Goal: Task Accomplishment & Management: Use online tool/utility

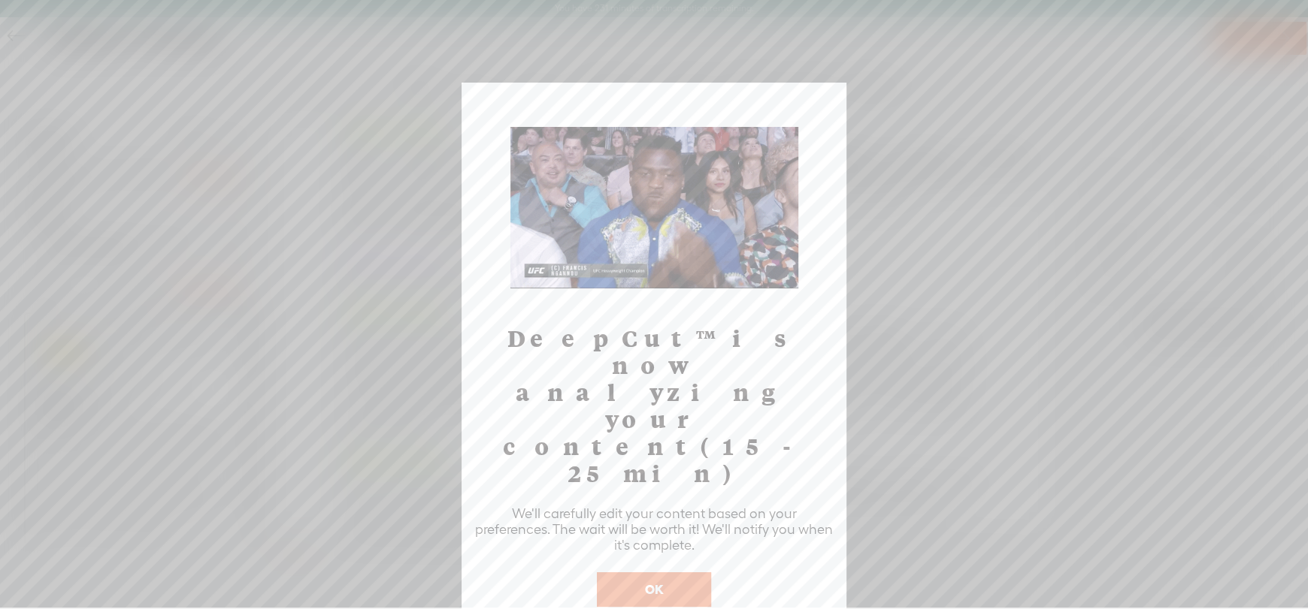
click at [664, 573] on button "OK" at bounding box center [654, 590] width 114 height 35
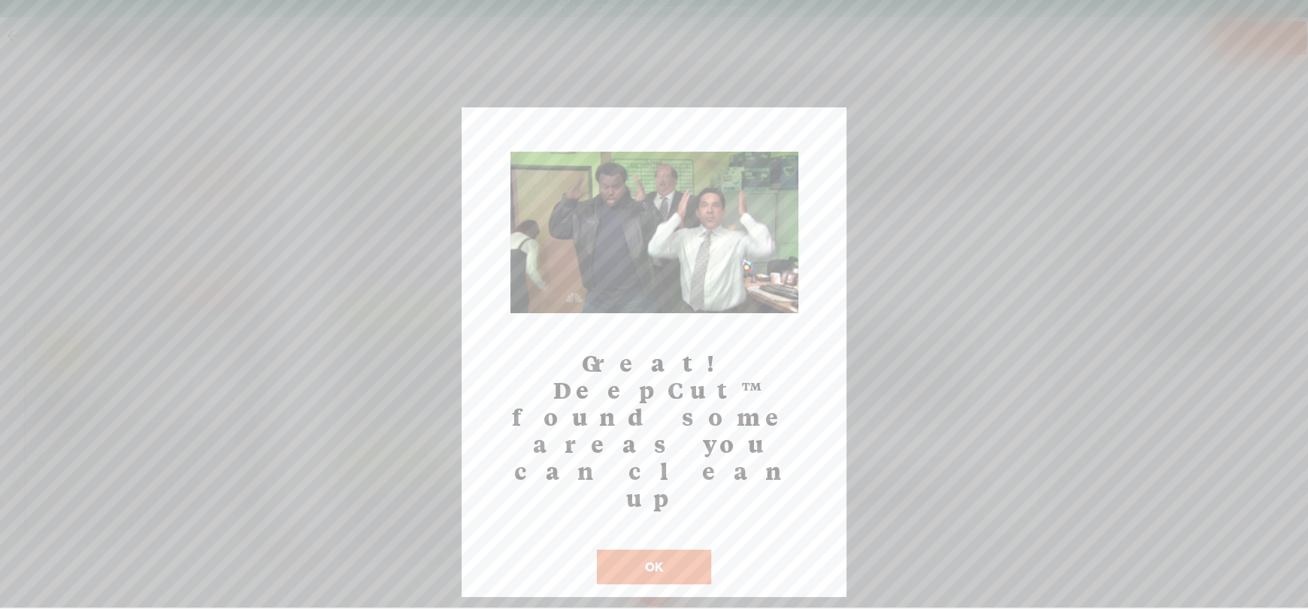
scroll to position [909, 0]
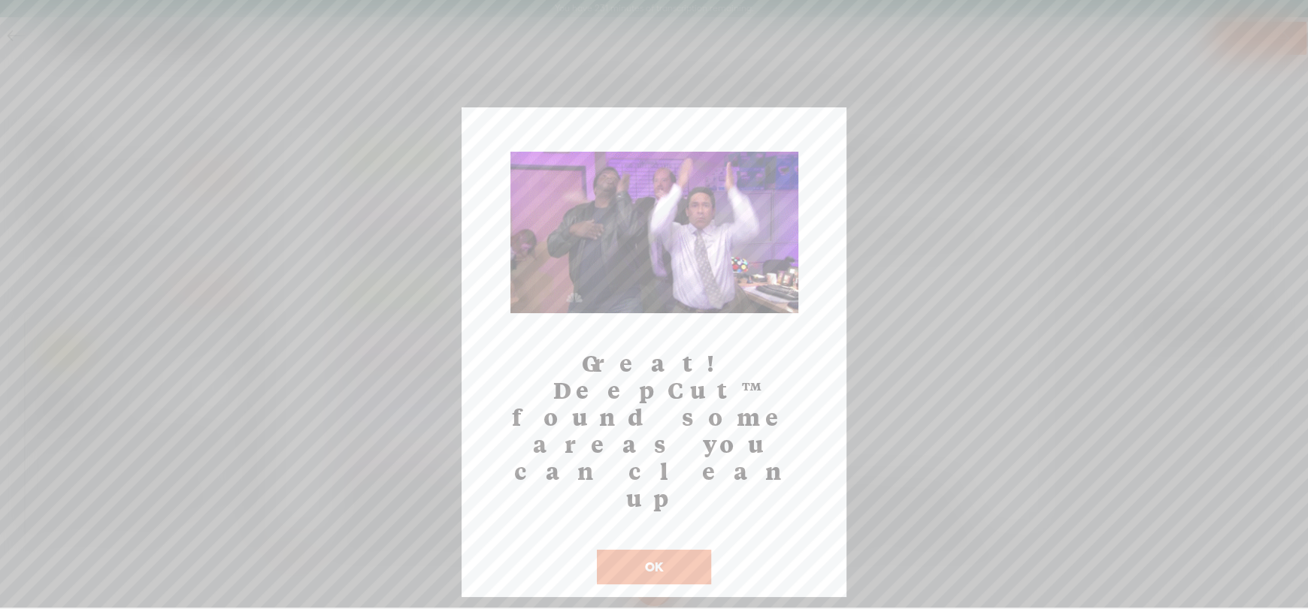
click at [656, 550] on button "OK" at bounding box center [654, 567] width 114 height 35
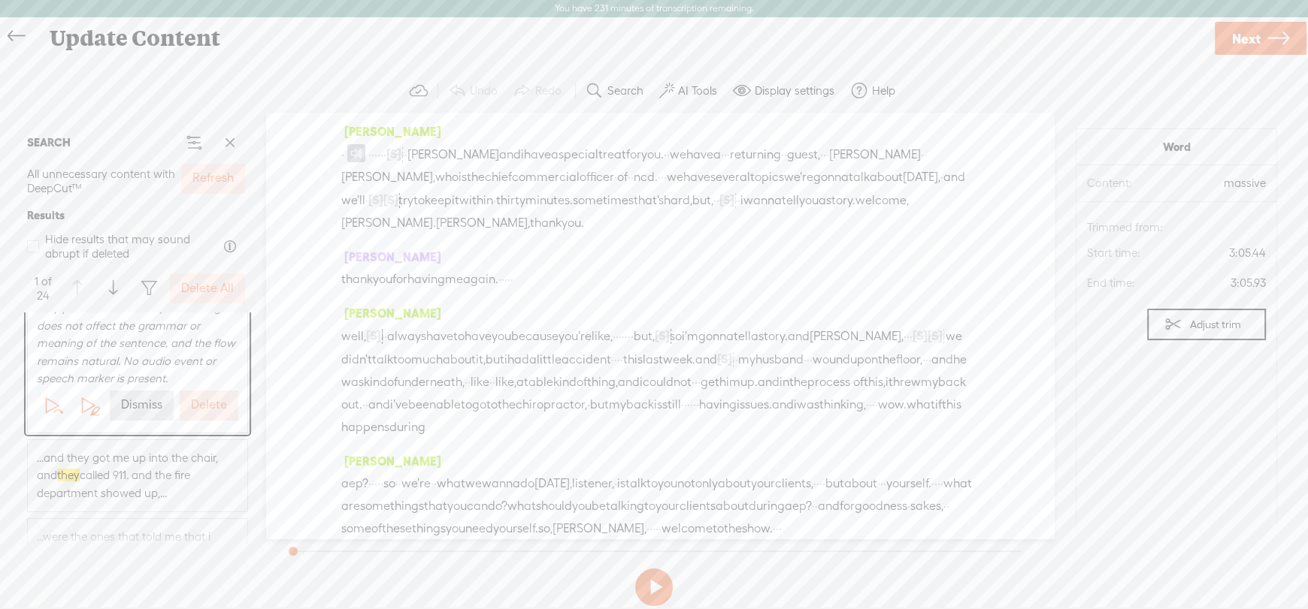
scroll to position [225, 0]
click at [137, 339] on label "Dismiss" at bounding box center [141, 331] width 41 height 16
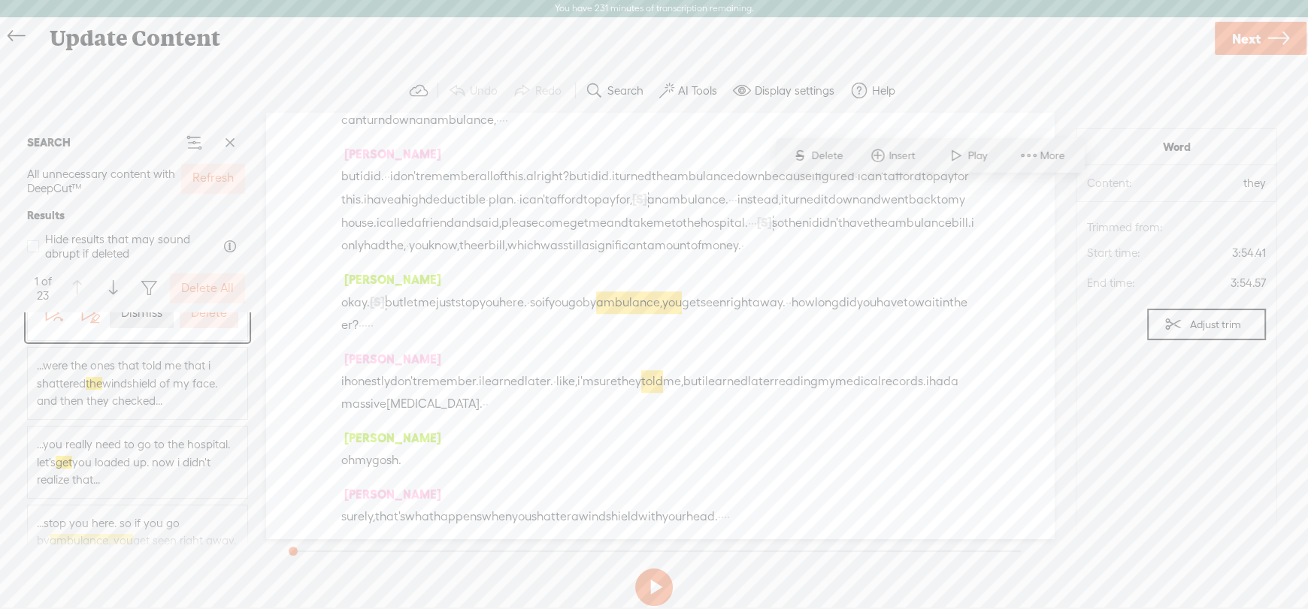
click at [173, 441] on span "...you really need to go to the hospital. let's get you loaded up. now i didn't…" at bounding box center [137, 462] width 201 height 53
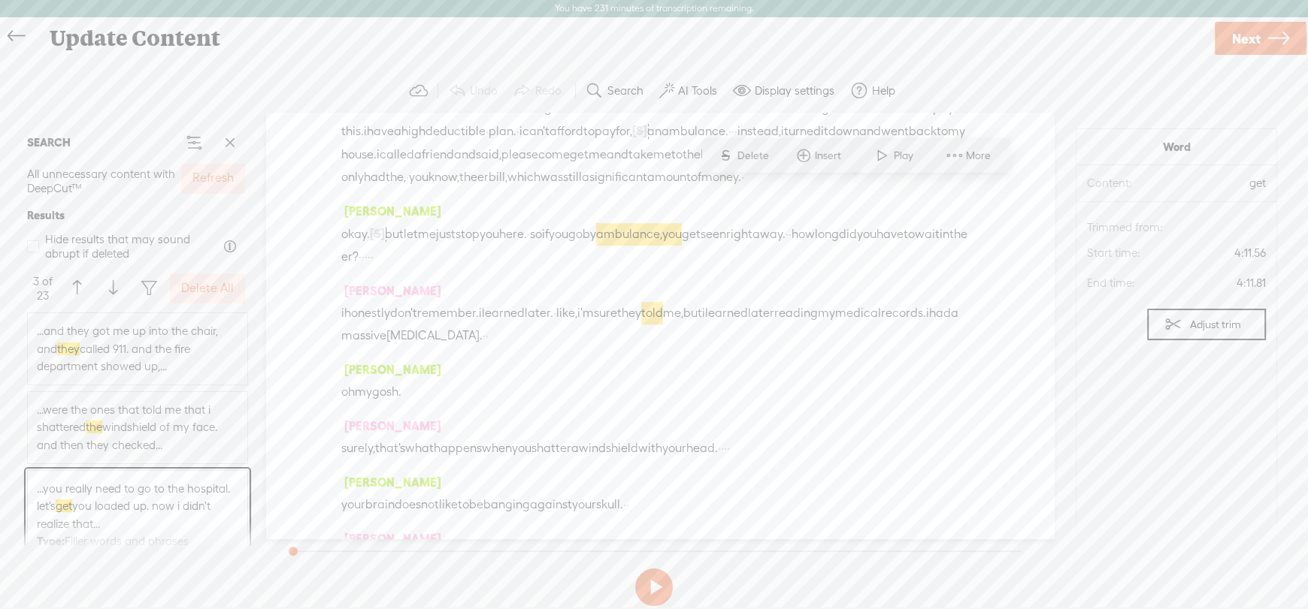
scroll to position [0, 0]
click at [159, 430] on span "...were the ones that told me that i shattered the windshield of my face. and t…" at bounding box center [137, 430] width 201 height 53
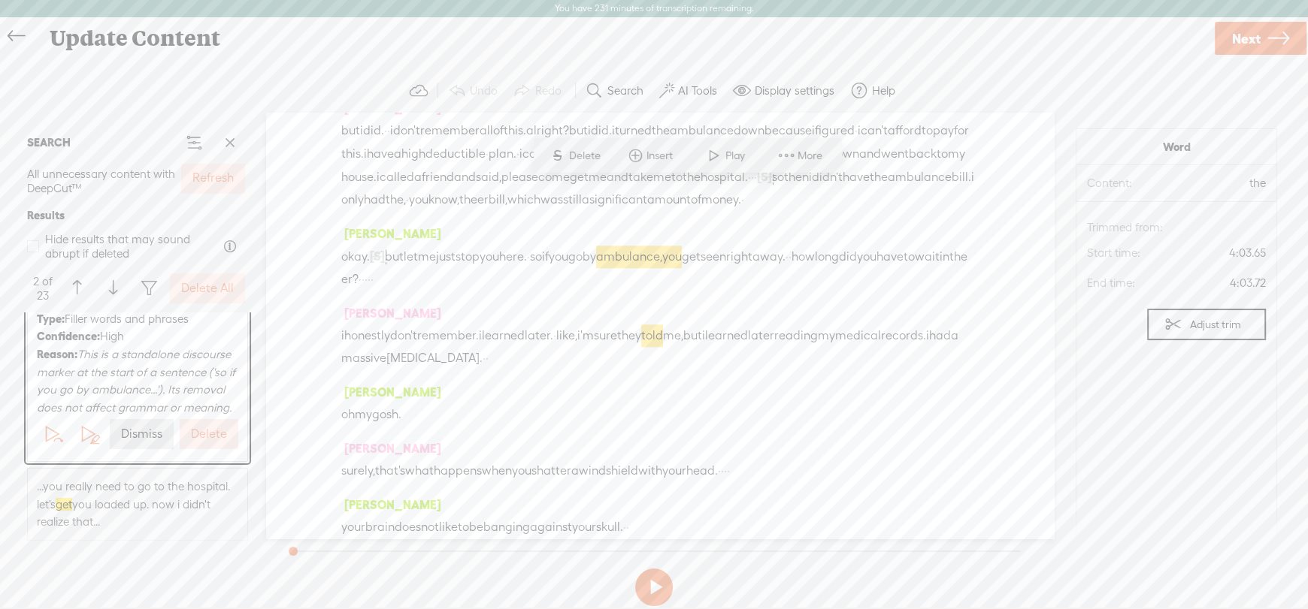
scroll to position [150, 0]
click at [128, 439] on label "Dismiss" at bounding box center [141, 431] width 41 height 16
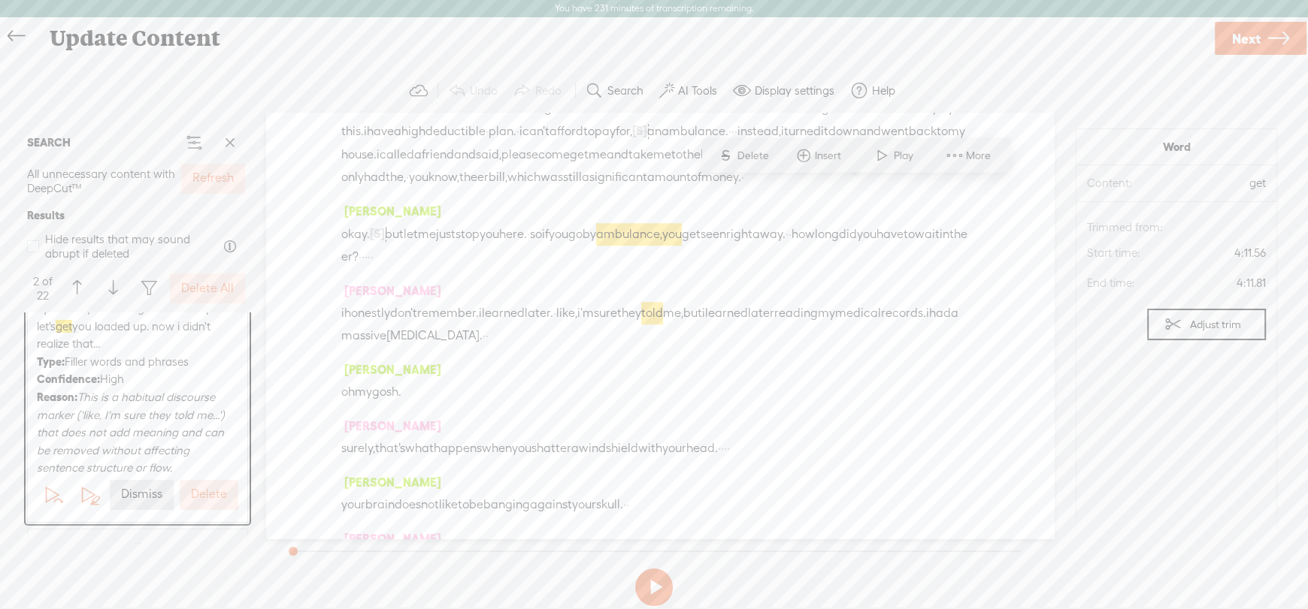
scroll to position [74, 0]
click at [141, 528] on label "Dismiss" at bounding box center [141, 525] width 41 height 16
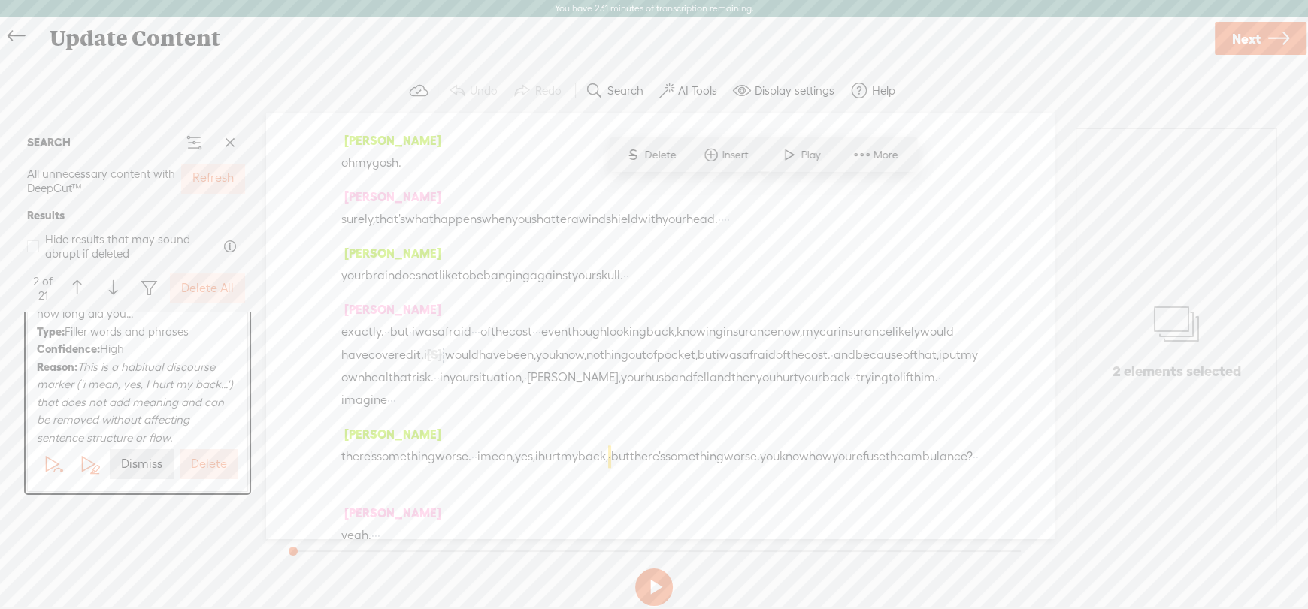
scroll to position [150, 0]
click at [150, 443] on label "Dismiss" at bounding box center [141, 448] width 41 height 16
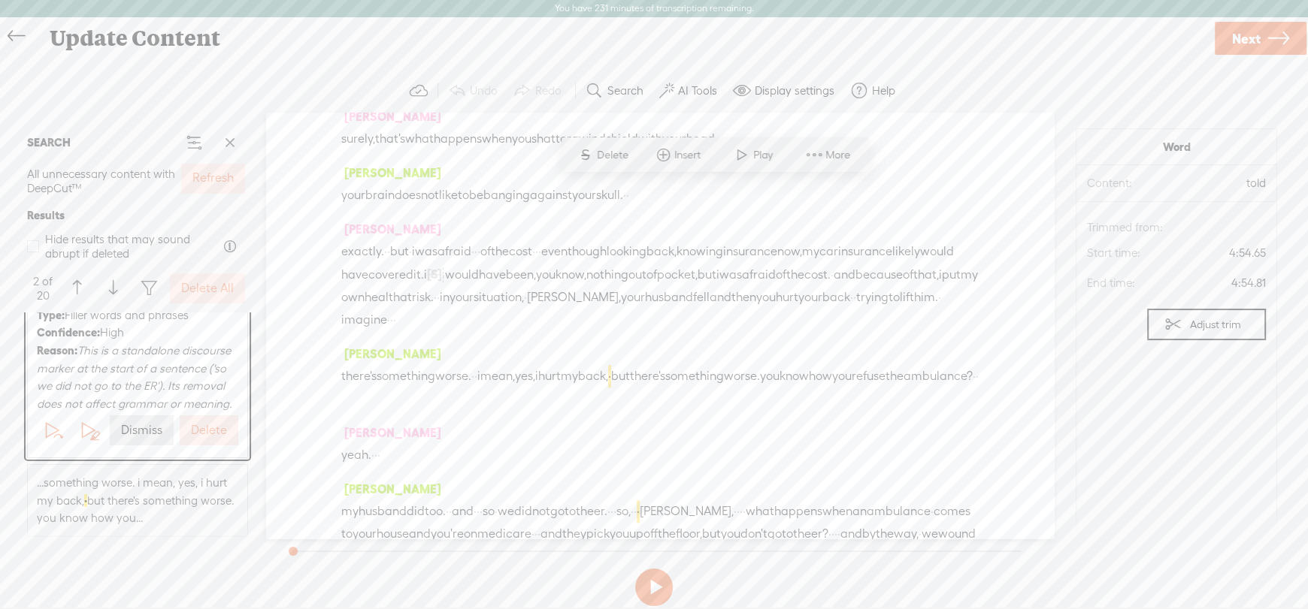
click at [139, 439] on label "Dismiss" at bounding box center [141, 431] width 41 height 16
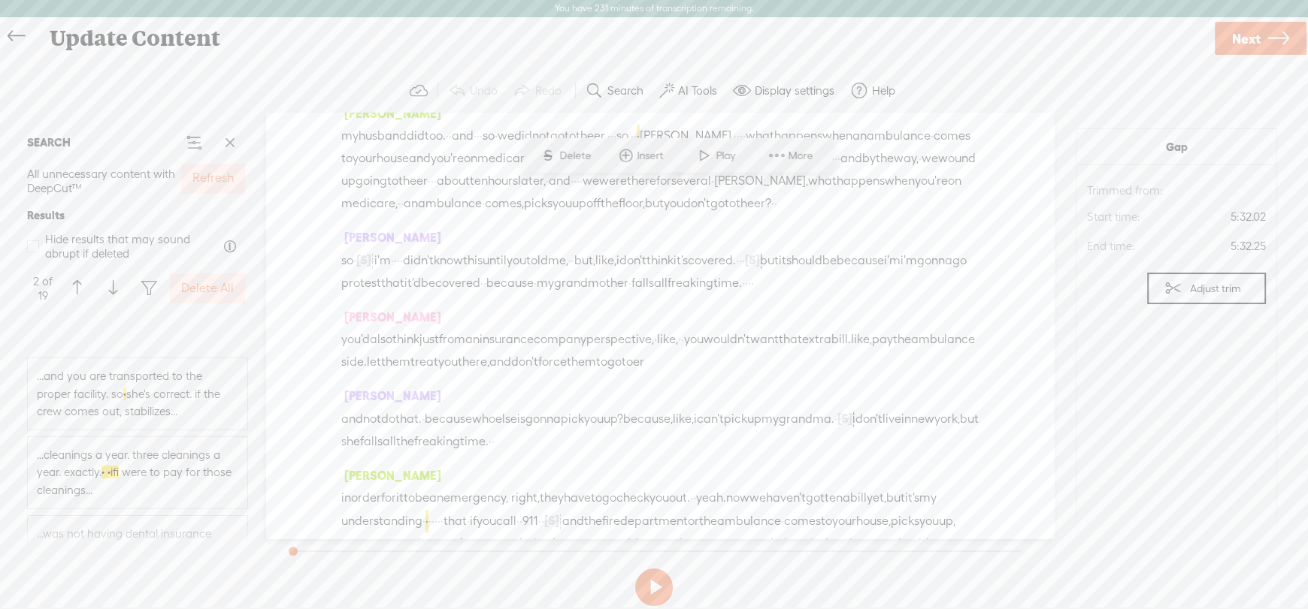
scroll to position [600, 0]
click at [138, 412] on span "...cleanings a year. three cleanings a year. exactly. · · if i were to pay for …" at bounding box center [137, 417] width 201 height 53
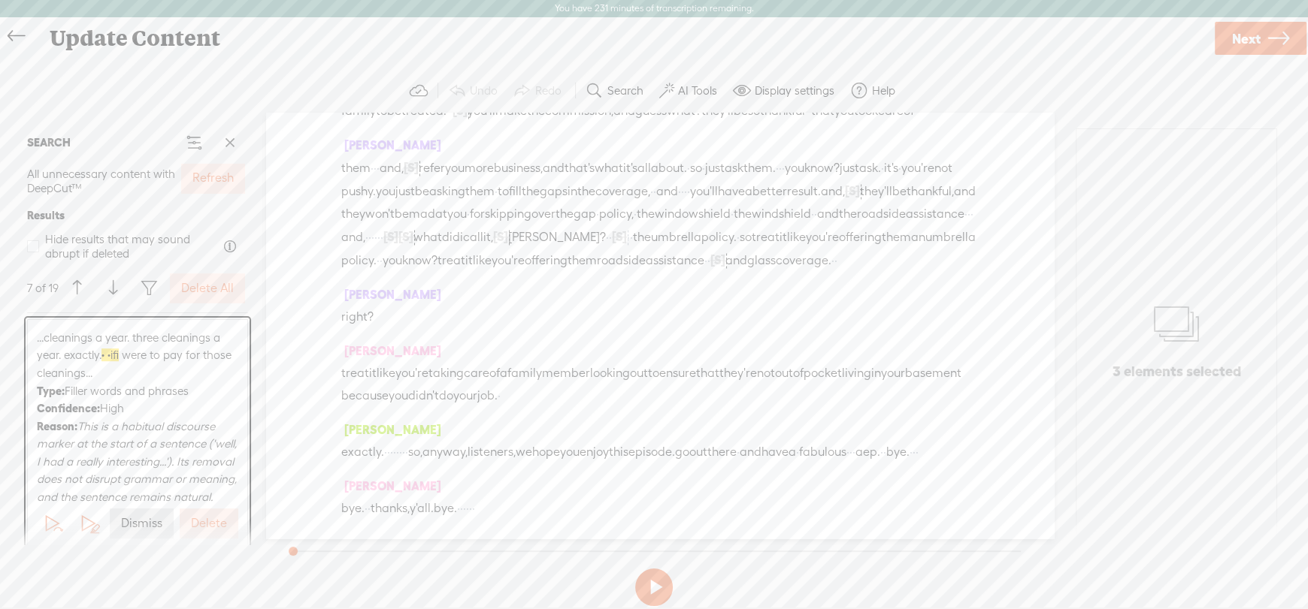
scroll to position [751, 0]
click at [150, 443] on label "Dismiss" at bounding box center [141, 435] width 41 height 16
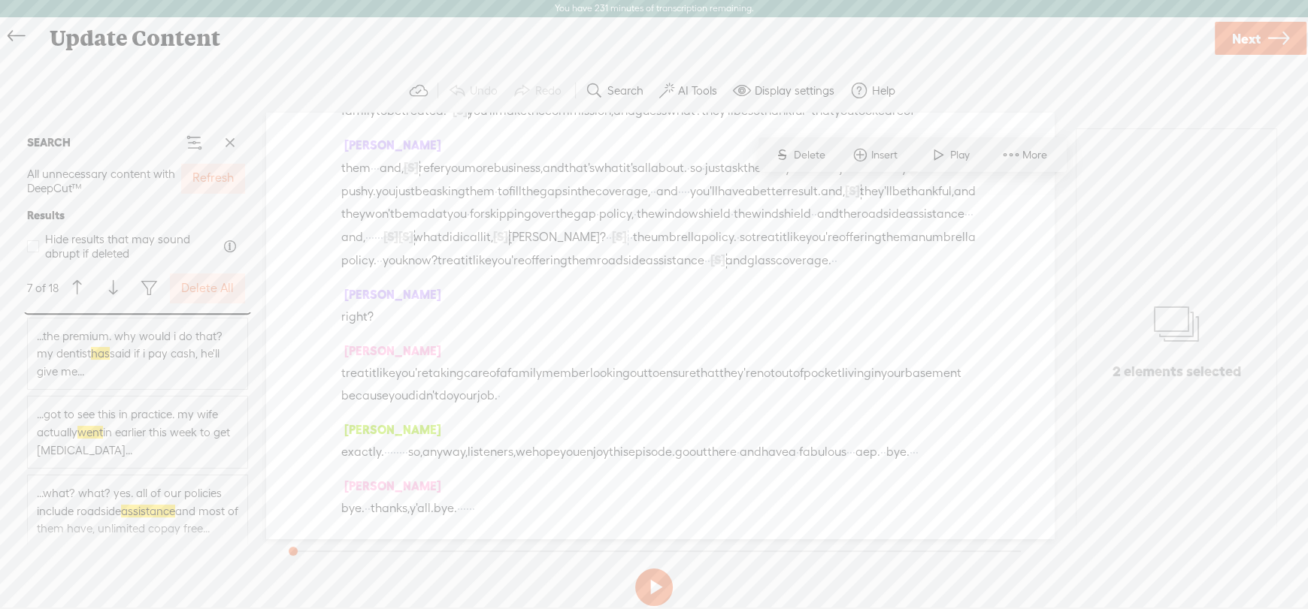
click at [155, 368] on span "...the premium. why would i do that? my dentist has said if i pay cash, he'll g…" at bounding box center [137, 354] width 201 height 53
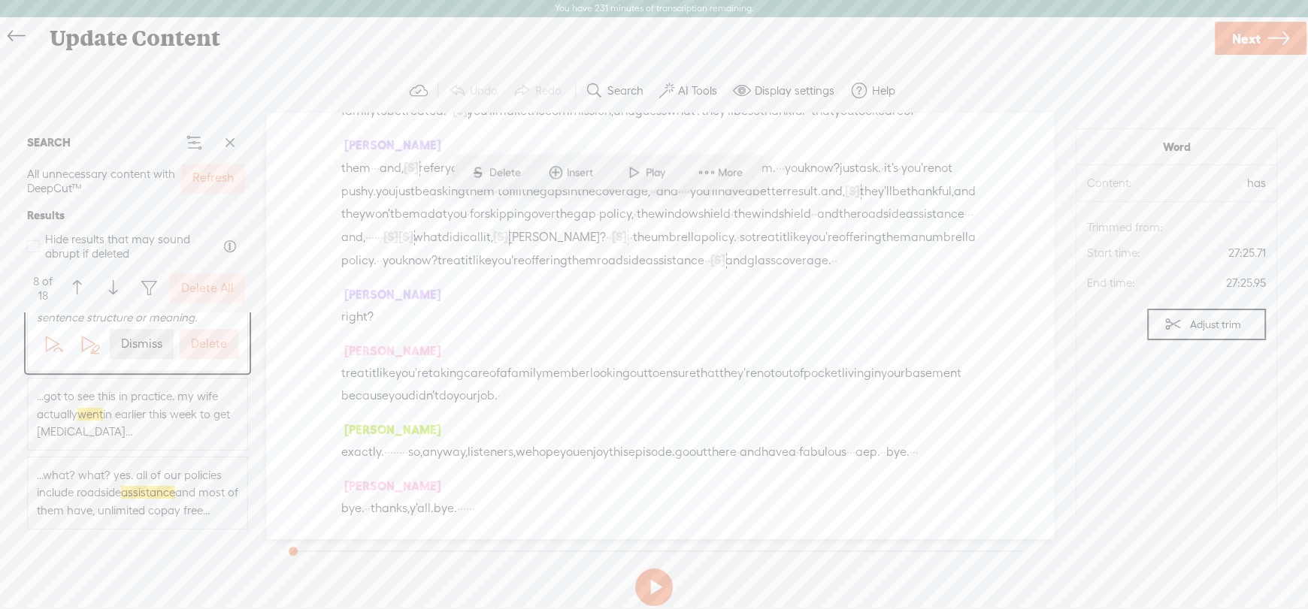
scroll to position [10779, 0]
click at [113, 413] on span "...got to see this in practice. my wife actually went in earlier this week to g…" at bounding box center [137, 414] width 201 height 53
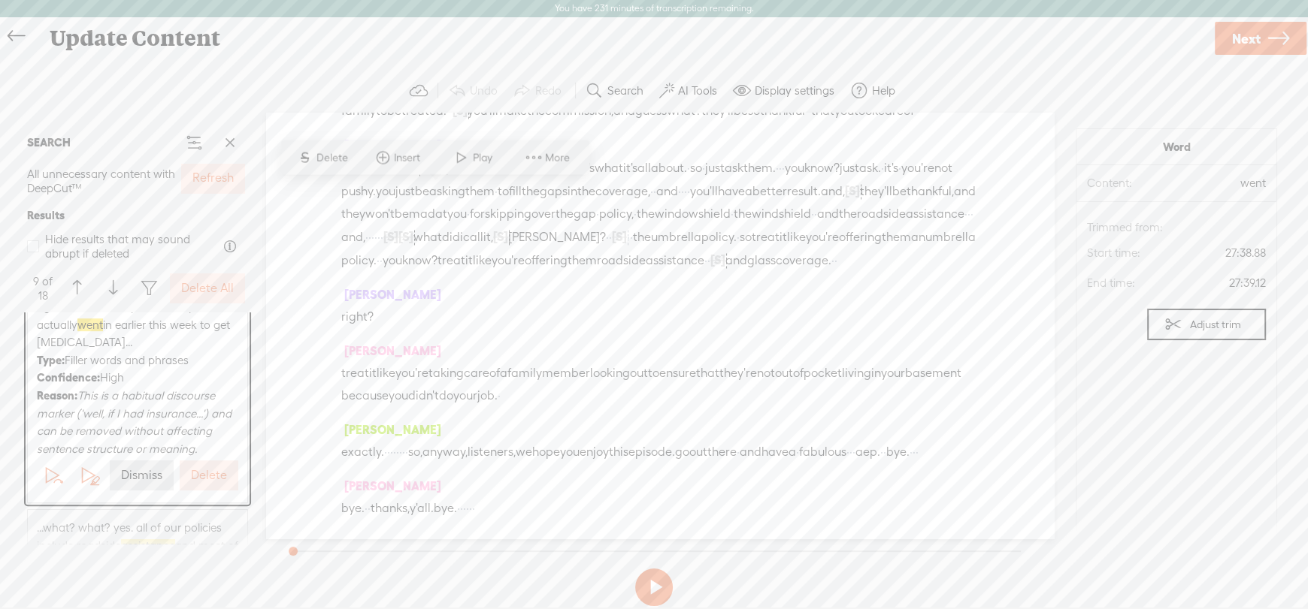
scroll to position [827, 0]
click at [129, 506] on label "Dismiss" at bounding box center [141, 498] width 41 height 16
click at [172, 407] on div "Type: Repetitions Confidence: High Reason: This is the first of two consecutive…" at bounding box center [137, 453] width 201 height 159
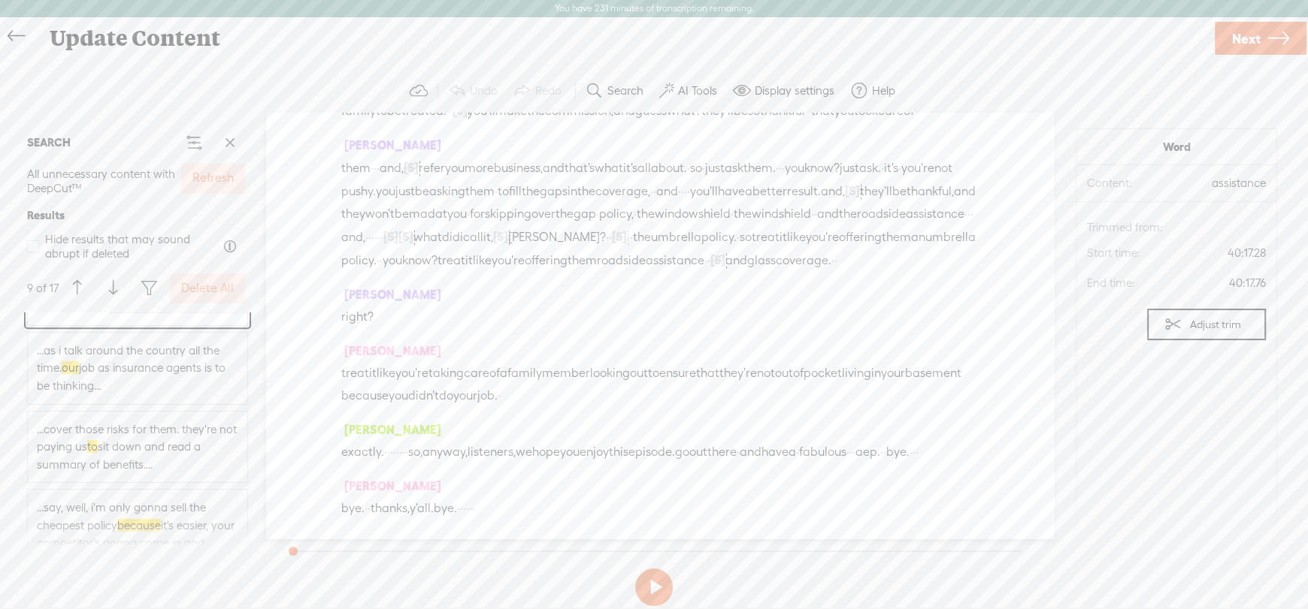
scroll to position [976, 0]
click at [137, 399] on label "Dismiss" at bounding box center [141, 401] width 41 height 16
click at [145, 476] on label "Dismiss" at bounding box center [141, 475] width 41 height 16
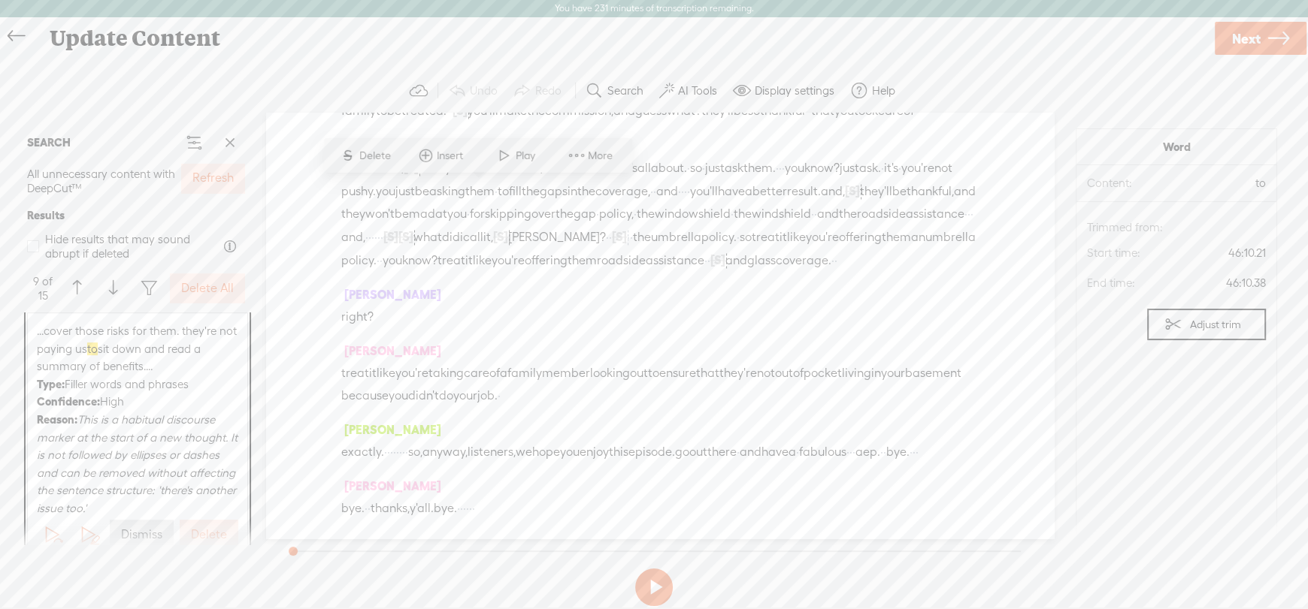
click at [137, 528] on label "Dismiss" at bounding box center [141, 536] width 41 height 16
click at [127, 398] on button "Dismiss" at bounding box center [142, 383] width 64 height 30
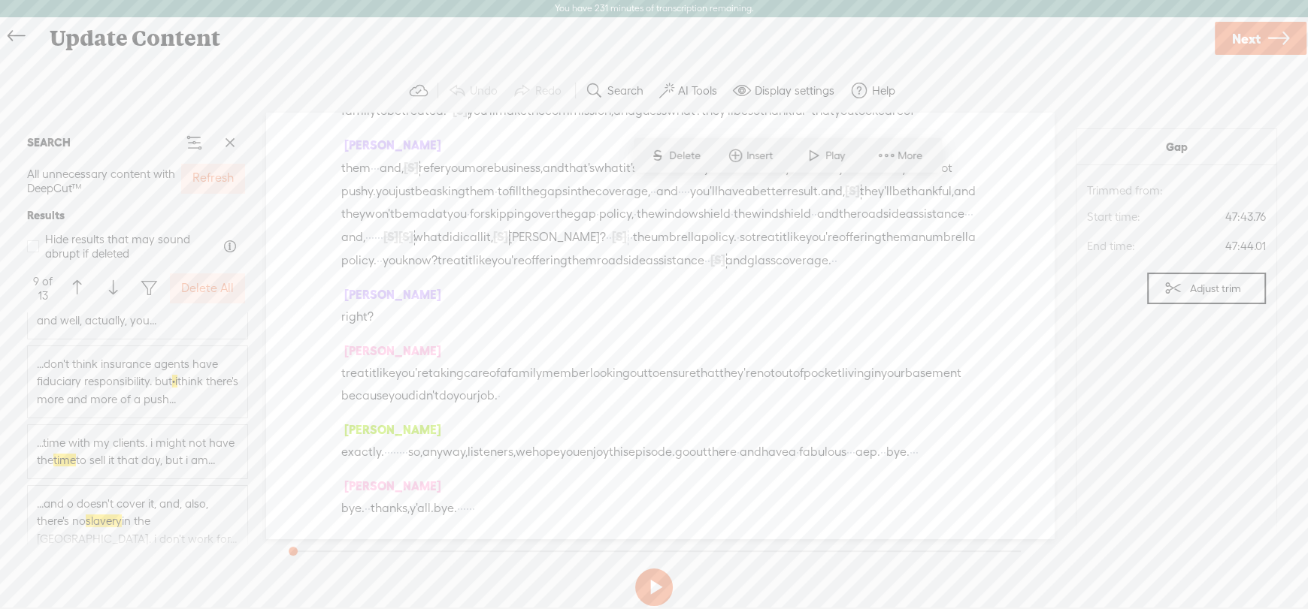
scroll to position [1159, 0]
click at [173, 428] on span "...time with my clients. i might not have the time to sell it that day, but i a…" at bounding box center [137, 434] width 201 height 35
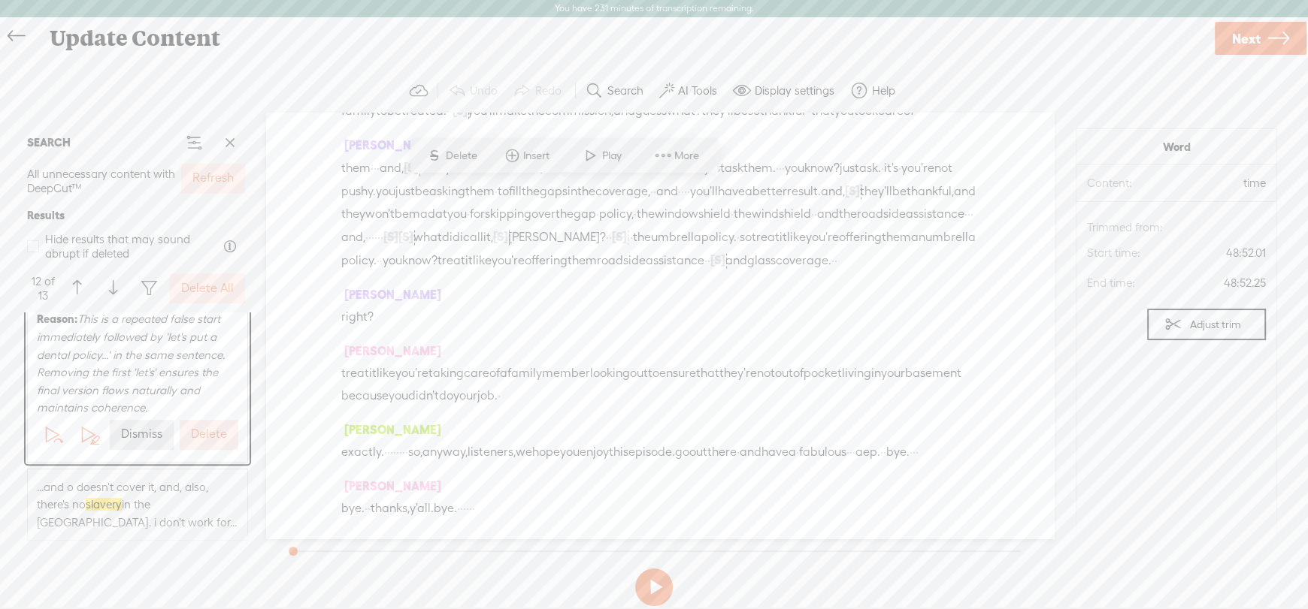
scroll to position [1336, 0]
click at [141, 434] on label "Dismiss" at bounding box center [141, 435] width 41 height 16
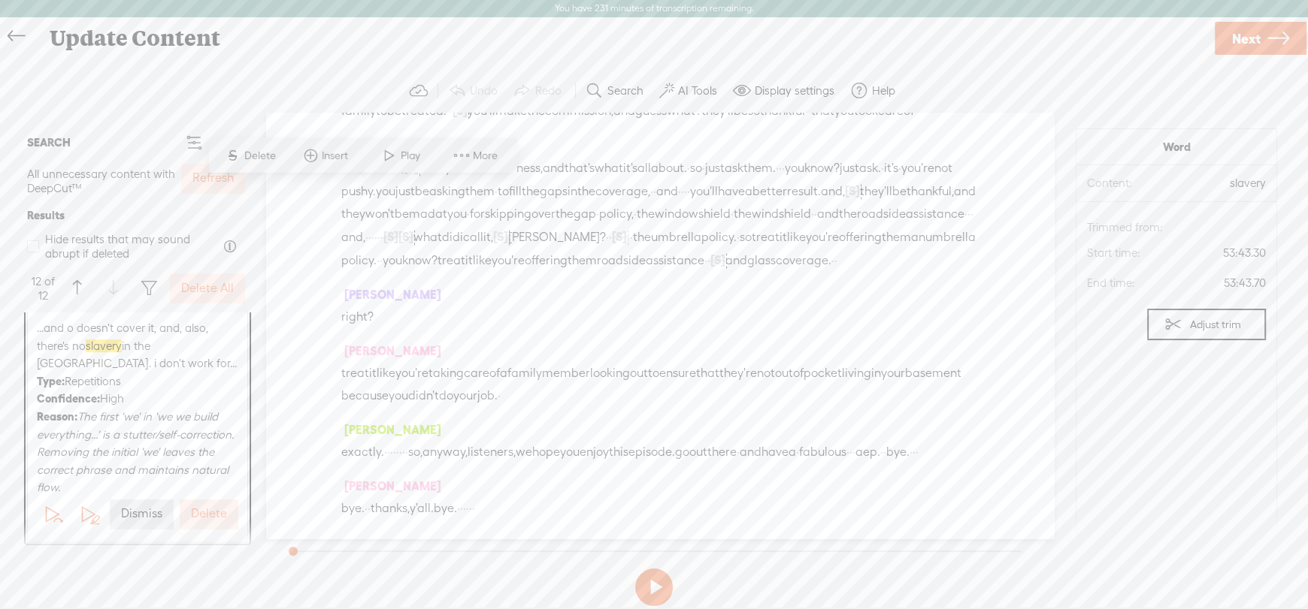
scroll to position [21131, 0]
click at [137, 515] on label "Dismiss" at bounding box center [141, 515] width 41 height 16
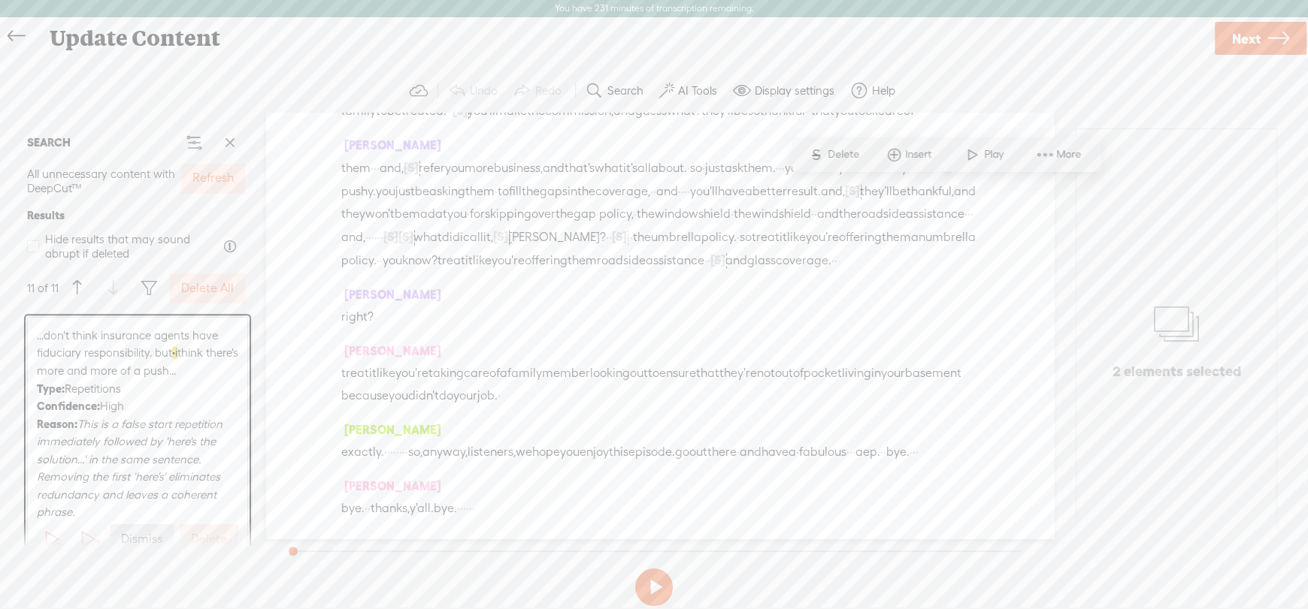
scroll to position [18933, 0]
click at [204, 298] on button "Delete All" at bounding box center [207, 289] width 75 height 30
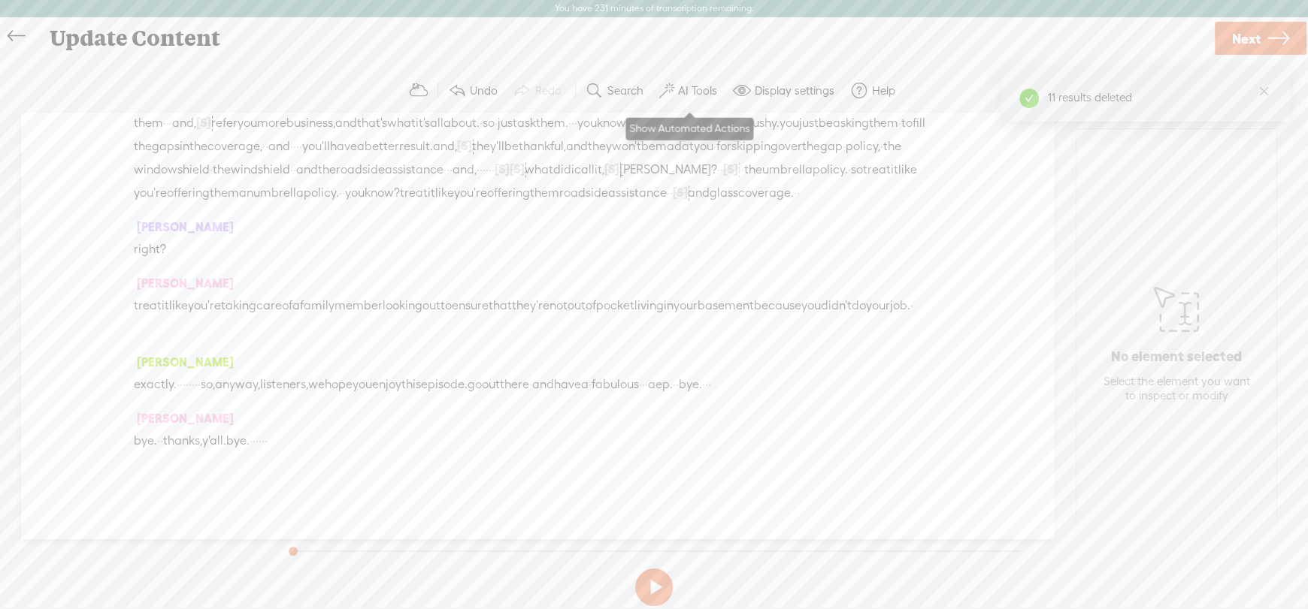
scroll to position [18489, 0]
click at [692, 89] on label "AI Tools" at bounding box center [697, 90] width 39 height 15
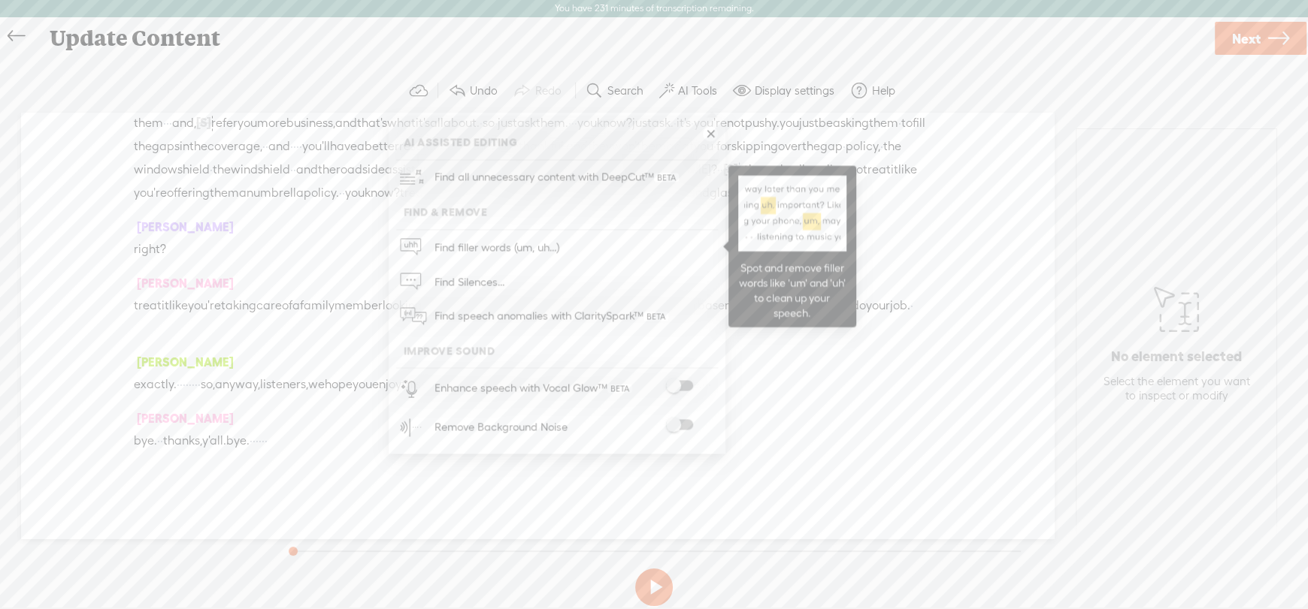
click at [486, 231] on span "Find filler words (um, uh...)" at bounding box center [496, 248] width 135 height 34
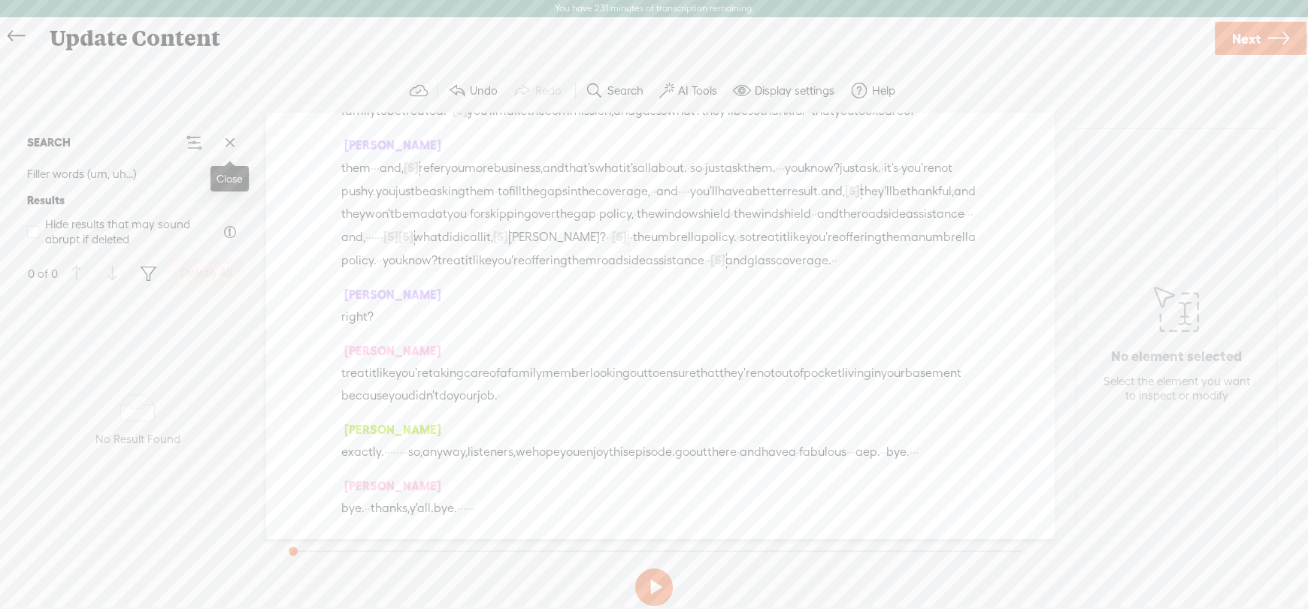
drag, startPoint x: 224, startPoint y: 147, endPoint x: 292, endPoint y: 97, distance: 84.3
click at [225, 147] on span at bounding box center [230, 143] width 23 height 23
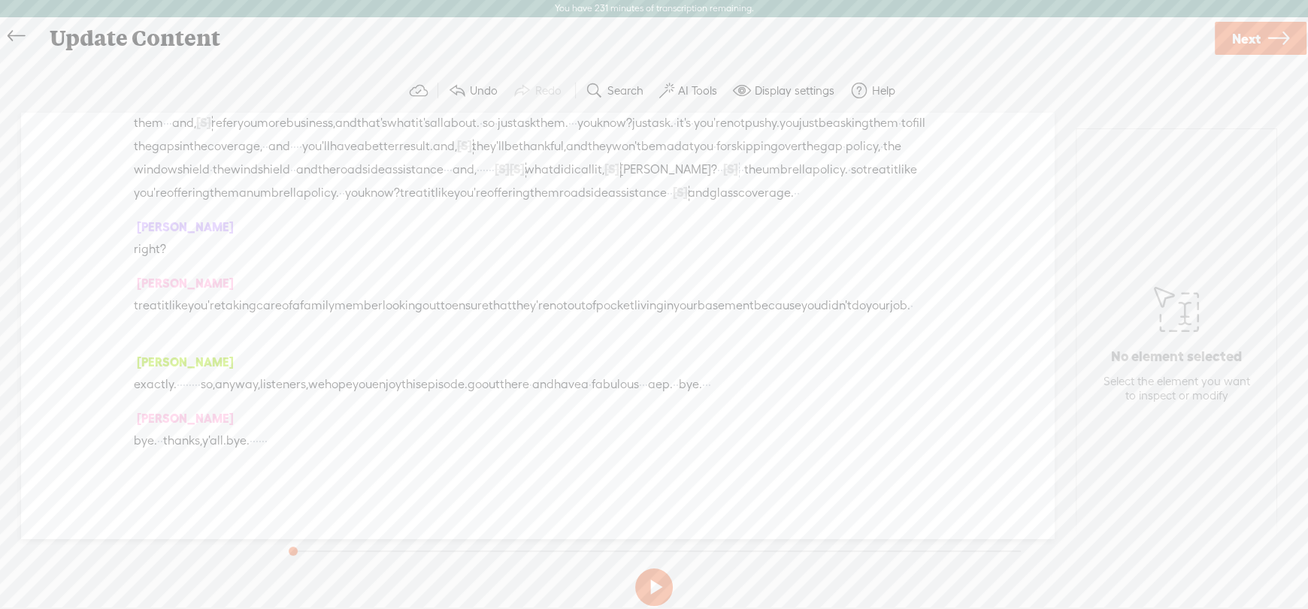
click at [695, 82] on button "AI Tools" at bounding box center [690, 91] width 74 height 30
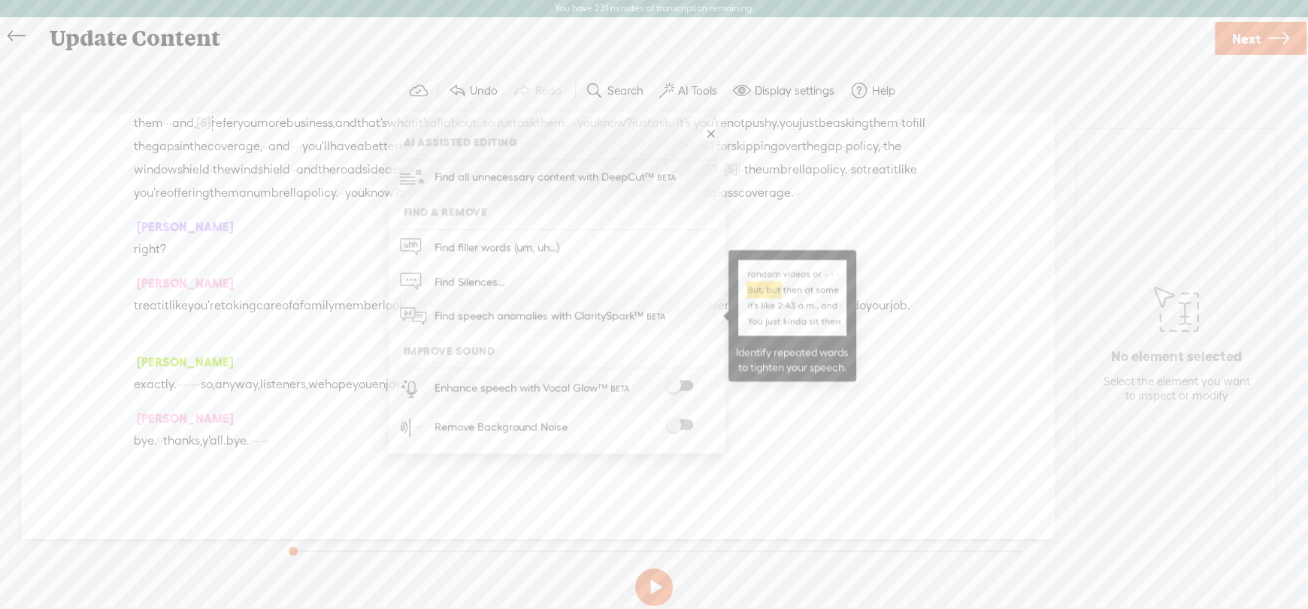
click at [520, 319] on span "Find speech anomalies with ClaritySpark™" at bounding box center [551, 316] width 244 height 35
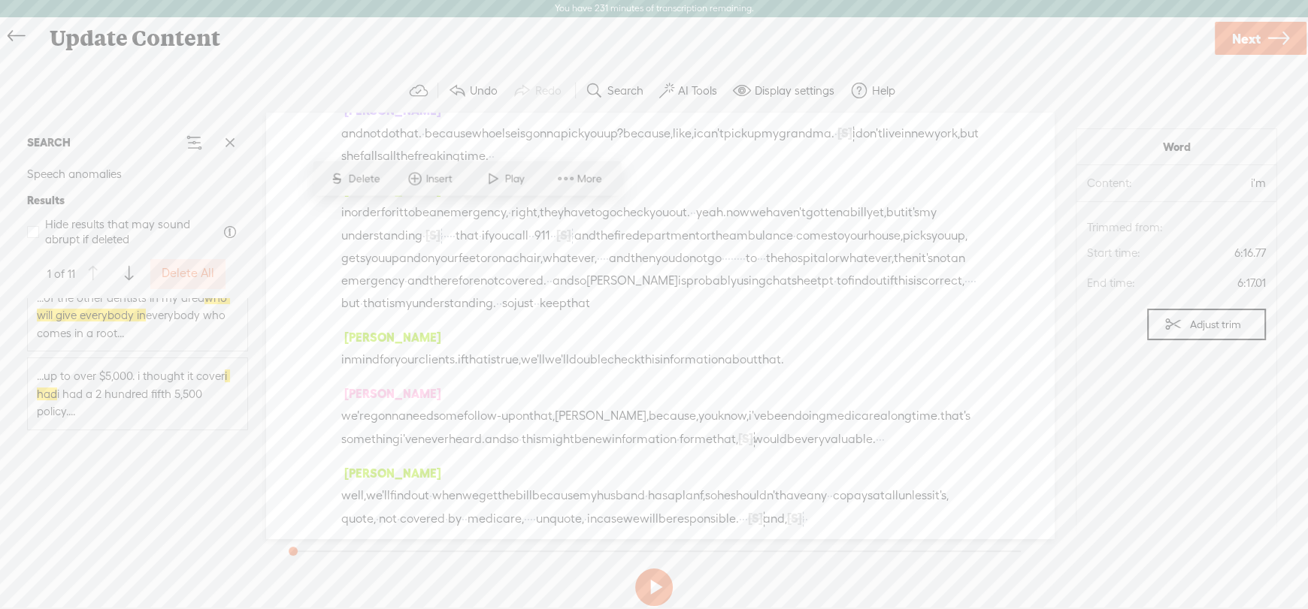
scroll to position [375, 0]
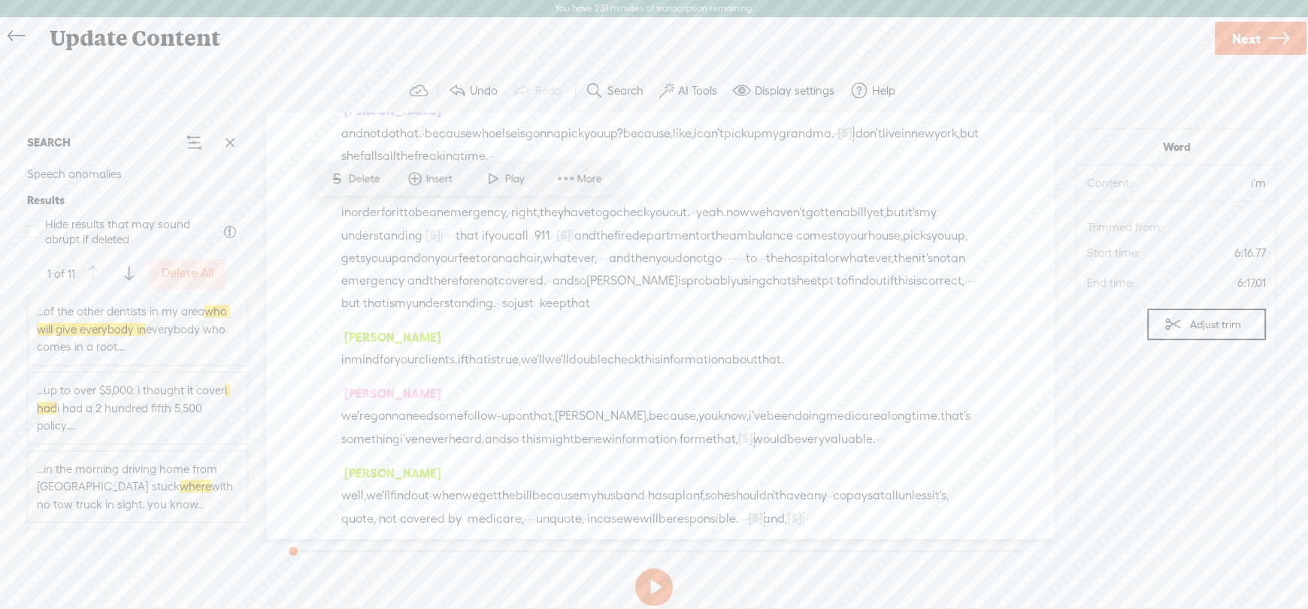
click at [130, 422] on span "...up to over $5,000. i thought it cover i had i had a 2 hundred fifth 5,500 po…" at bounding box center [137, 408] width 201 height 53
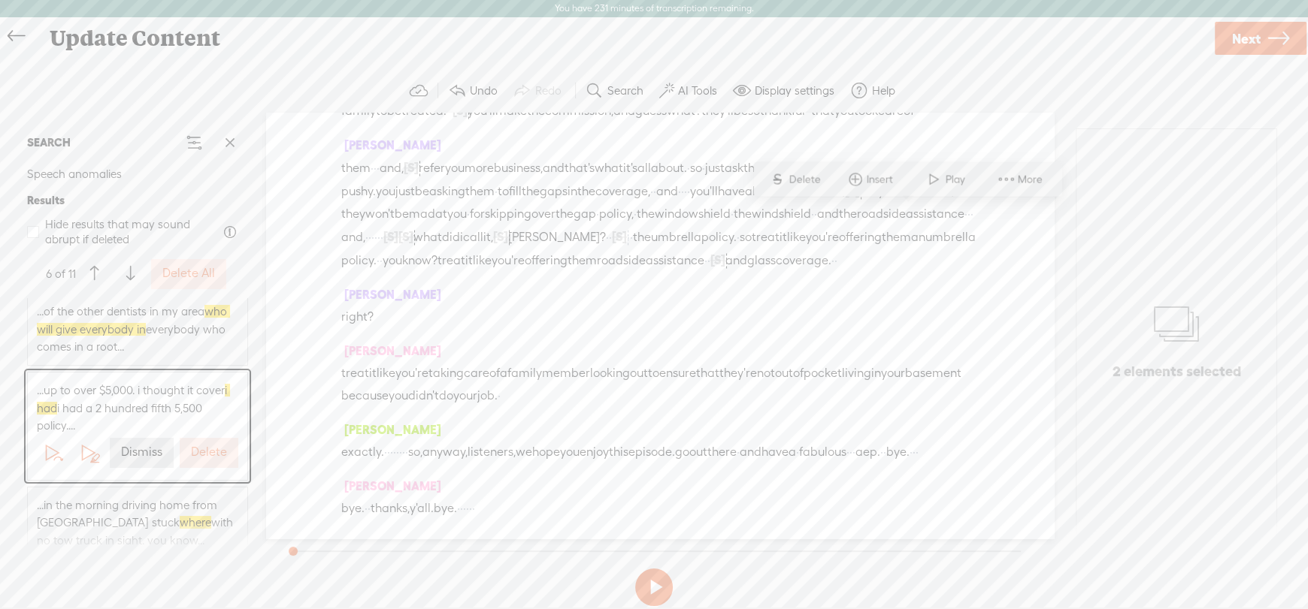
scroll to position [15064, 0]
drag, startPoint x: 864, startPoint y: 219, endPoint x: 897, endPoint y: 219, distance: 33.1
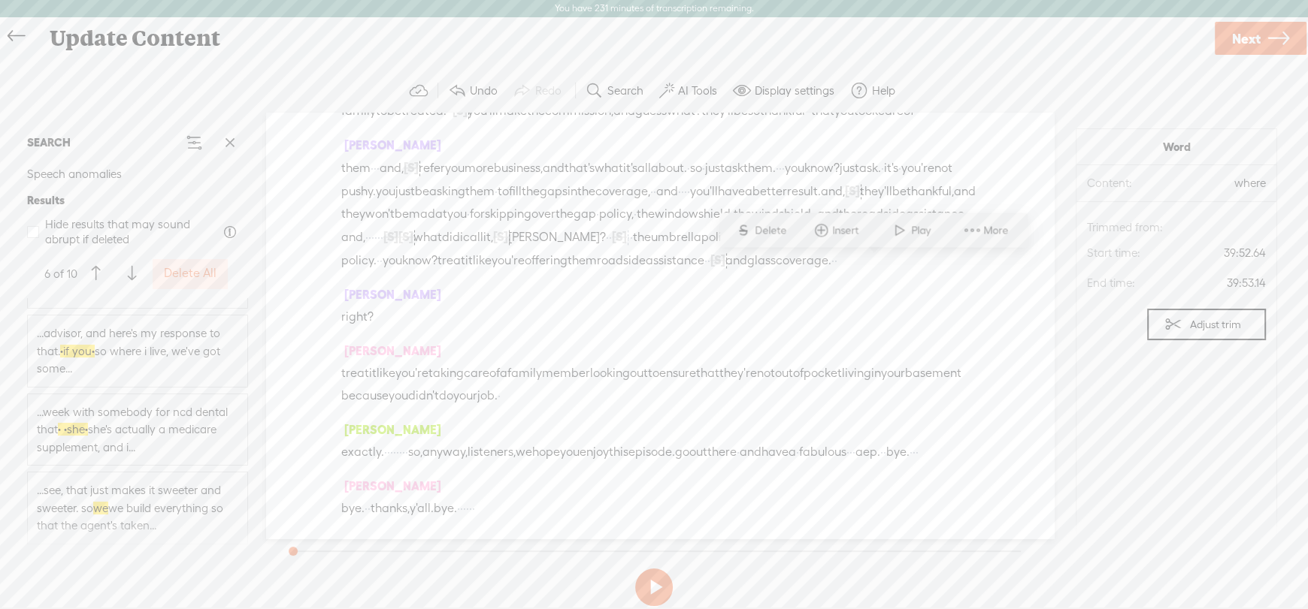
scroll to position [627, 0]
click at [186, 272] on label "Delete All" at bounding box center [190, 274] width 53 height 16
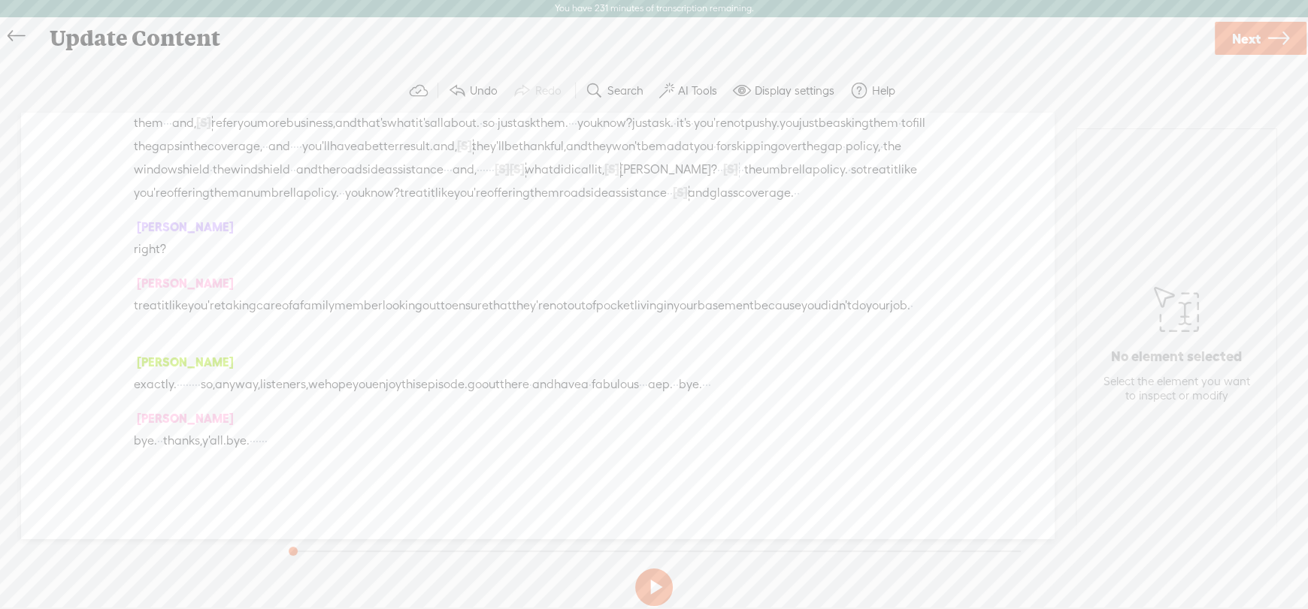
scroll to position [0, 0]
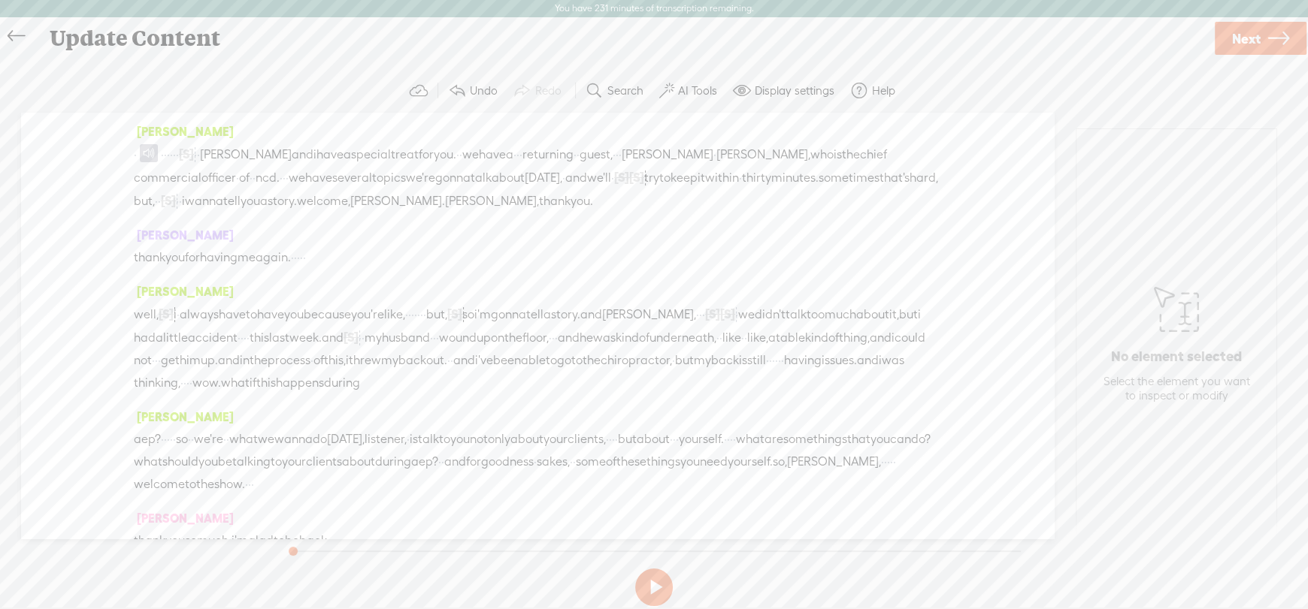
click at [1263, 38] on link "Next" at bounding box center [1260, 38] width 92 height 33
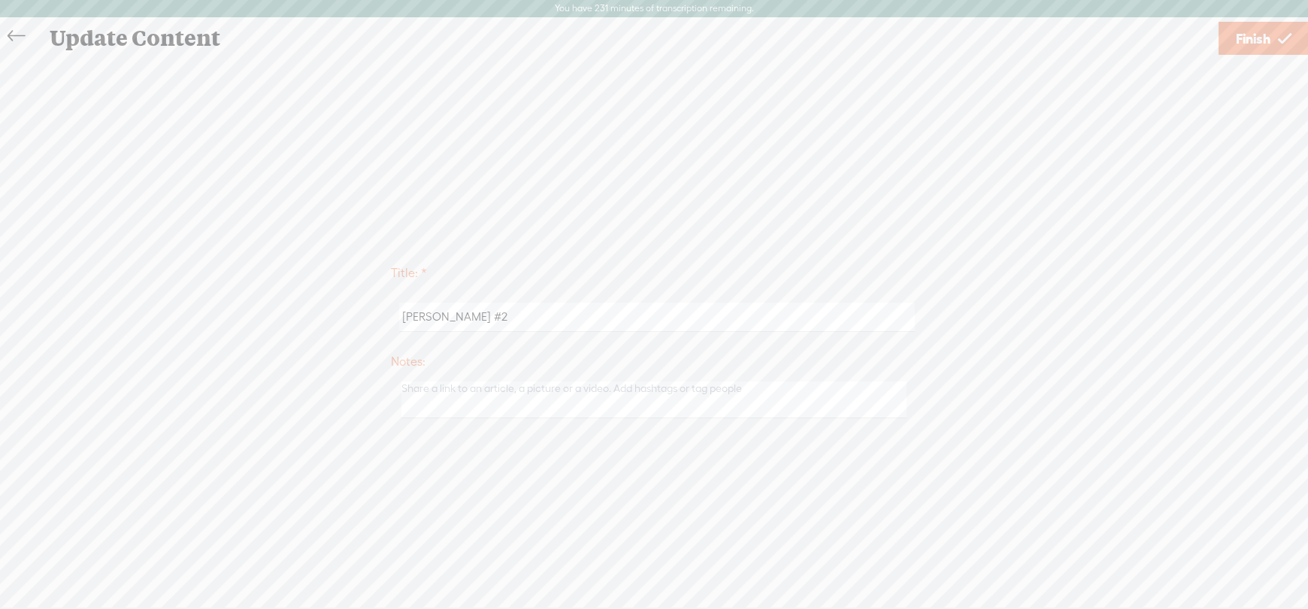
click at [1257, 41] on span "Finish" at bounding box center [1253, 39] width 35 height 38
